Goal: Task Accomplishment & Management: Manage account settings

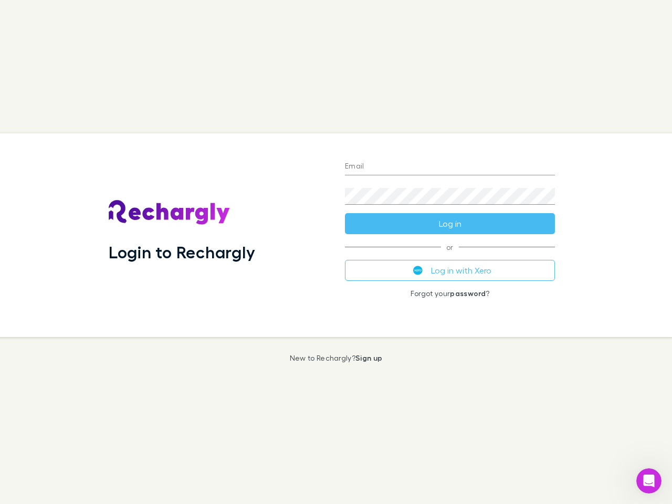
click at [336, 252] on div "Login to Rechargly" at bounding box center [218, 235] width 236 height 204
click at [450, 167] on input "Email" at bounding box center [450, 167] width 210 height 17
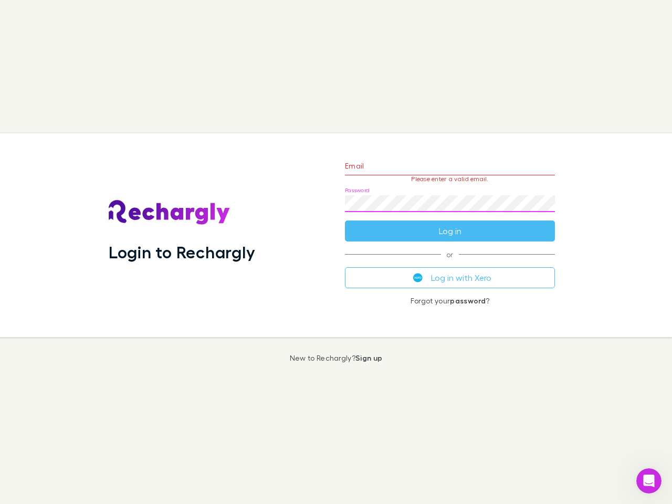
click at [450, 224] on form "Email Please enter a valid email. Password Log in" at bounding box center [450, 195] width 210 height 91
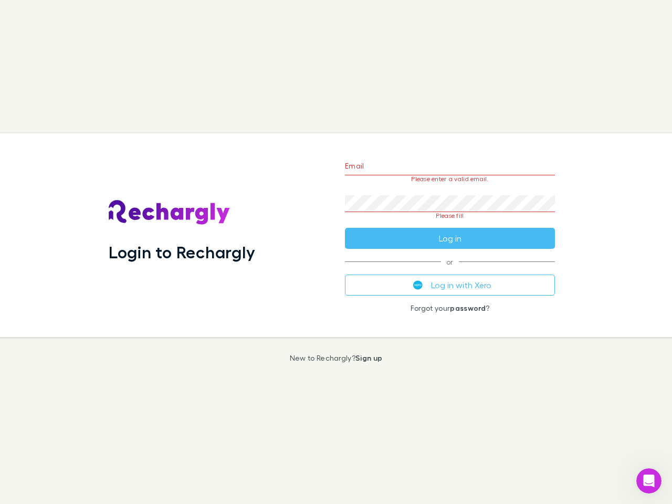
click at [450, 270] on div "Email Please enter a valid email. Password Please fill Log in or Log in with Xe…" at bounding box center [450, 235] width 227 height 204
click at [649, 481] on icon "Open Intercom Messenger" at bounding box center [649, 481] width 17 height 17
